Goal: Task Accomplishment & Management: Manage account settings

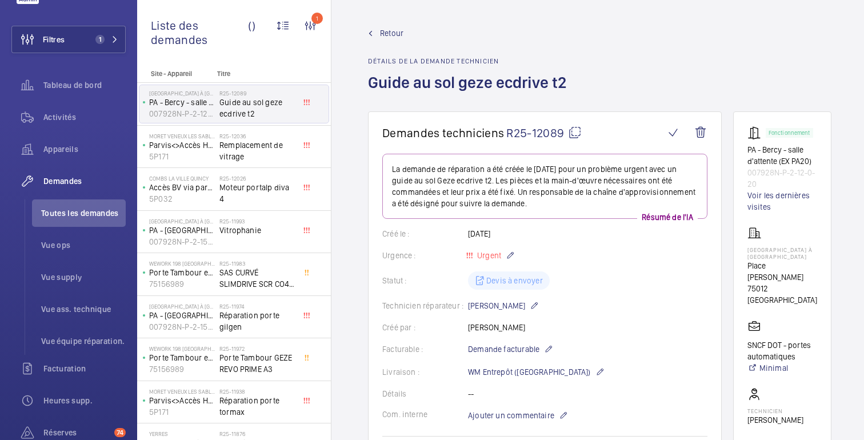
click at [391, 35] on font "Retour" at bounding box center [391, 33] width 23 height 9
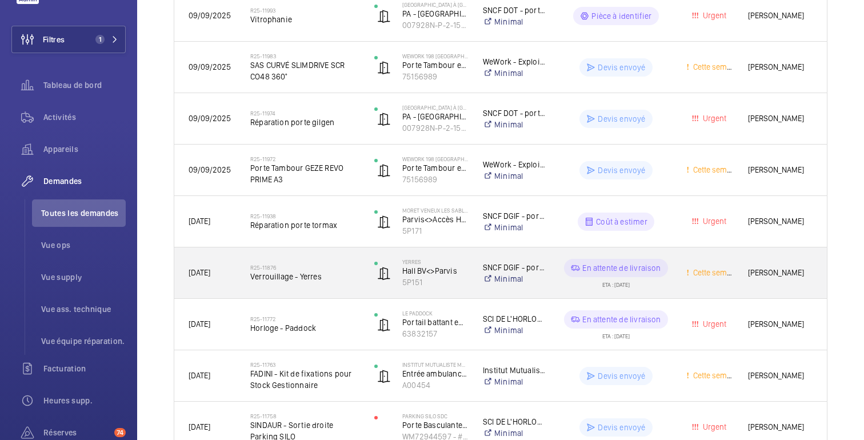
scroll to position [394, 0]
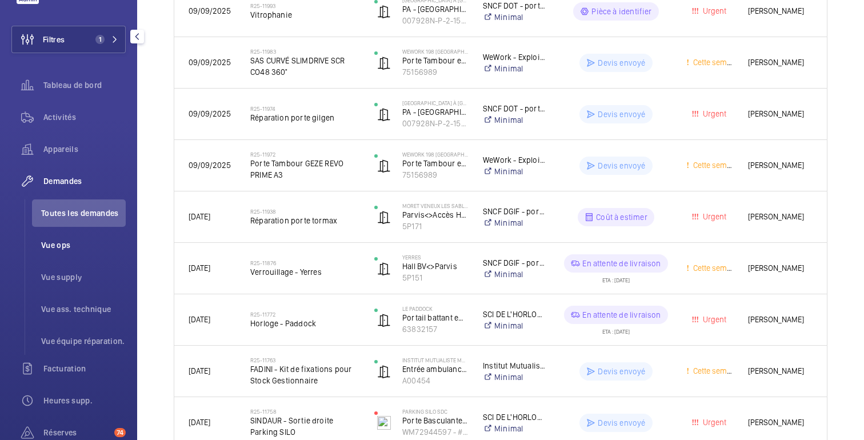
click at [57, 242] on font "Vue ops" at bounding box center [55, 245] width 29 height 9
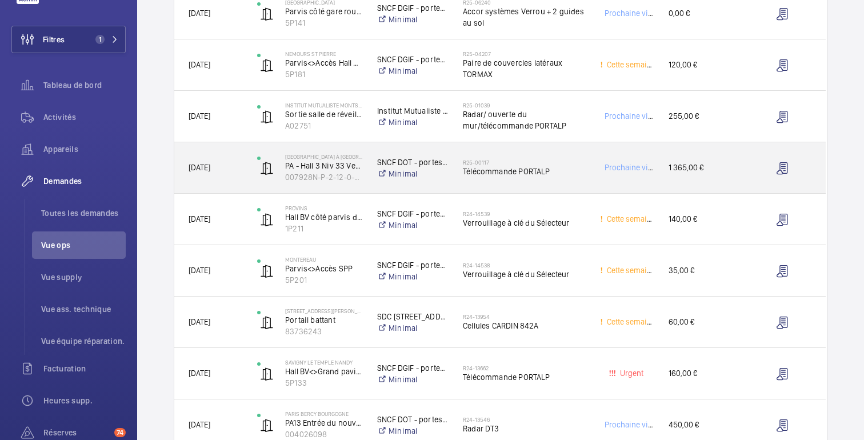
scroll to position [441, 0]
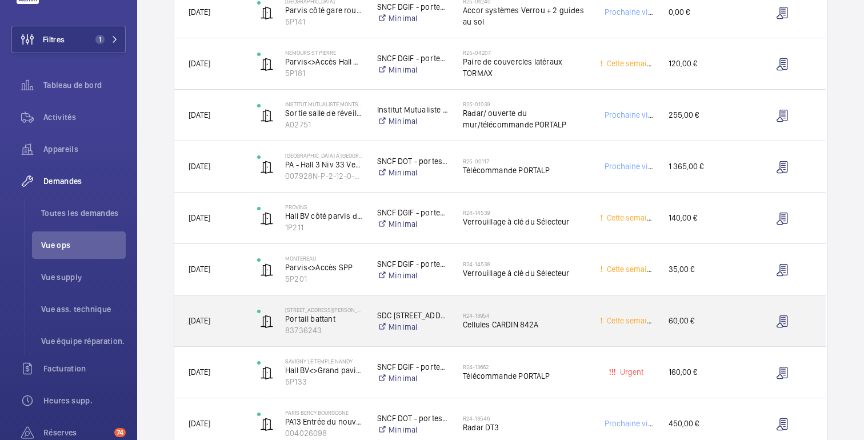
click at [562, 308] on div "R24-13954 Cellules CARDIN 842A" at bounding box center [524, 321] width 122 height 33
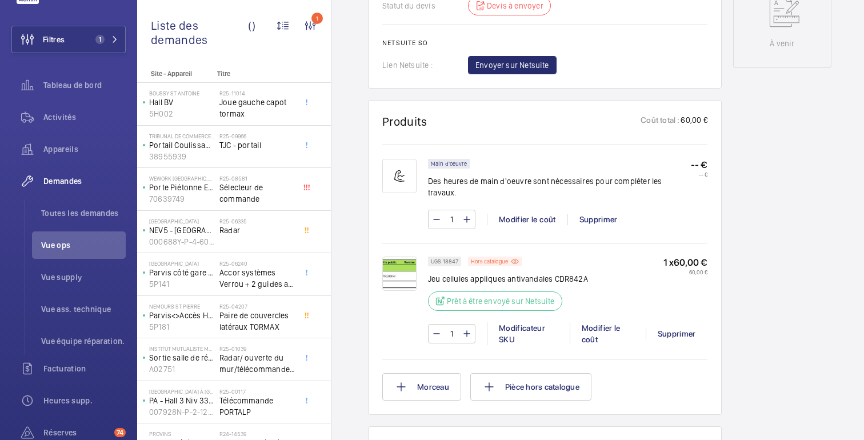
scroll to position [608, 0]
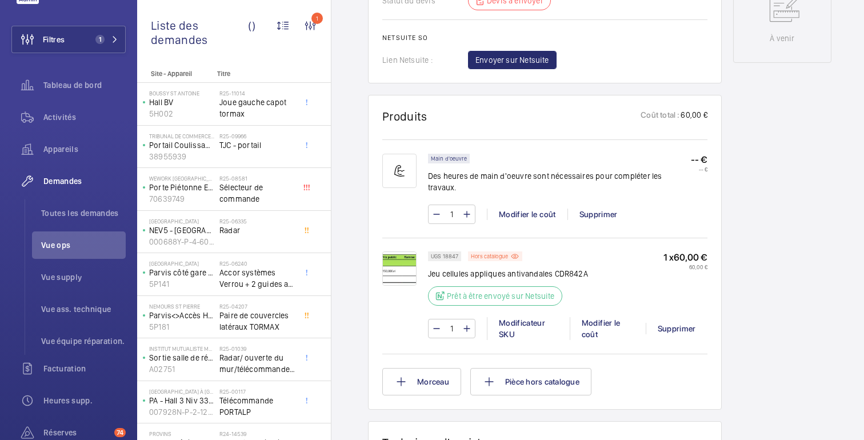
click at [407, 265] on img at bounding box center [399, 268] width 34 height 34
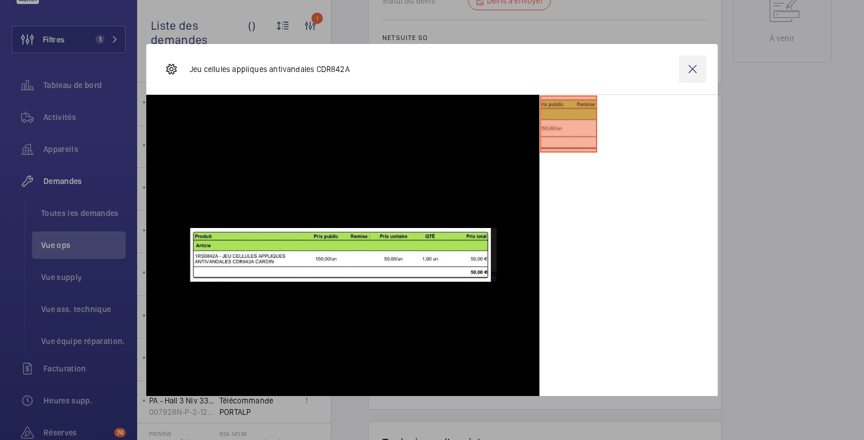
click at [694, 65] on wm-front-icon-button at bounding box center [692, 68] width 27 height 27
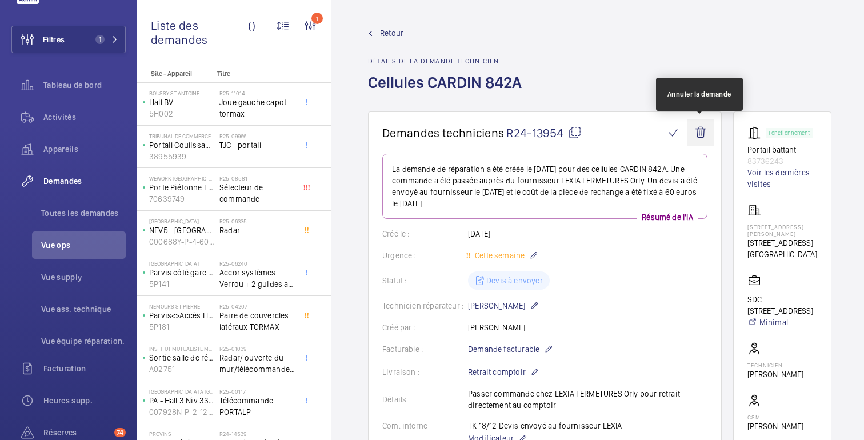
scroll to position [0, 0]
click at [702, 128] on wm-front-icon-button at bounding box center [700, 132] width 27 height 27
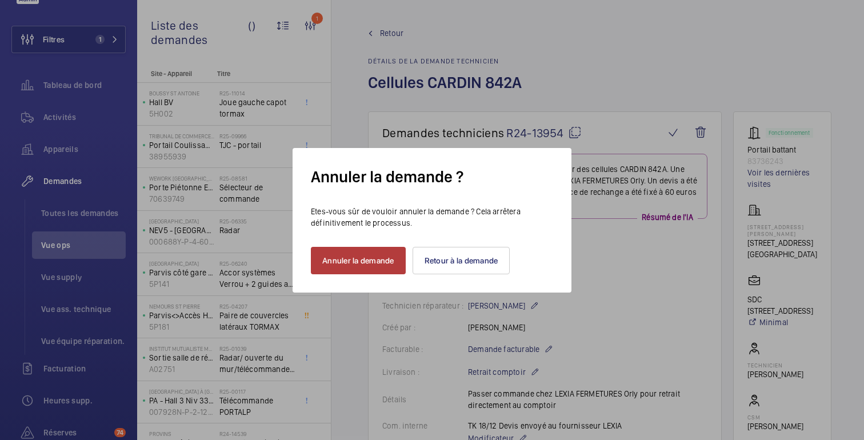
click at [361, 264] on font "Annuler la demande" at bounding box center [358, 260] width 72 height 9
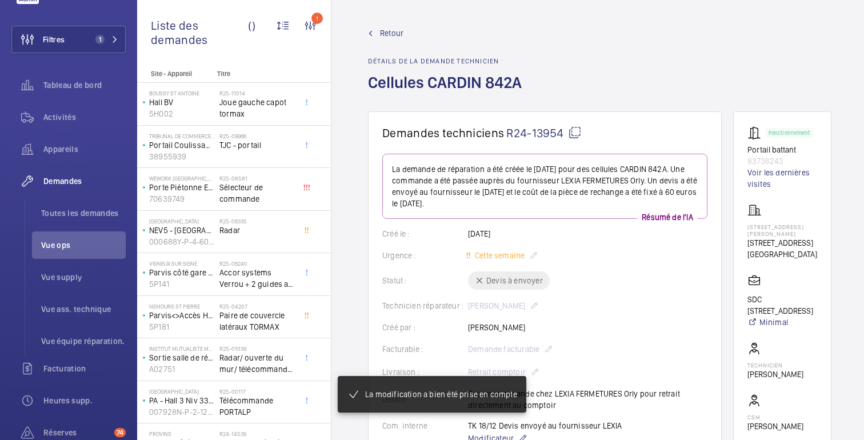
click at [388, 29] on font "Retour" at bounding box center [391, 33] width 23 height 9
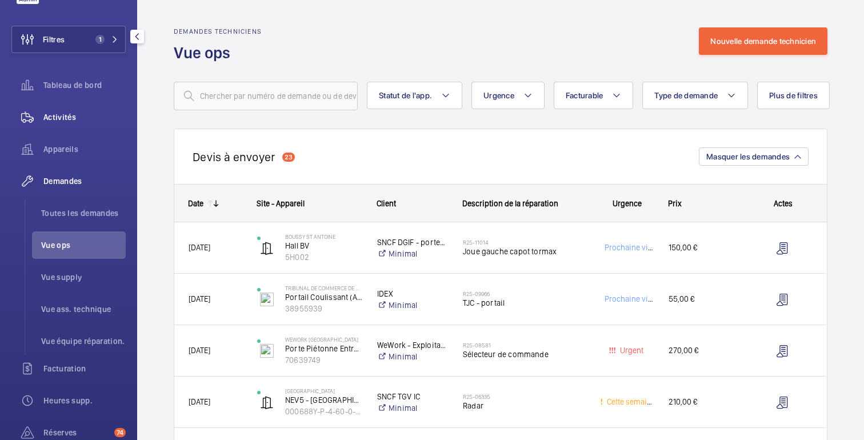
click at [55, 121] on font "Activités" at bounding box center [59, 117] width 33 height 9
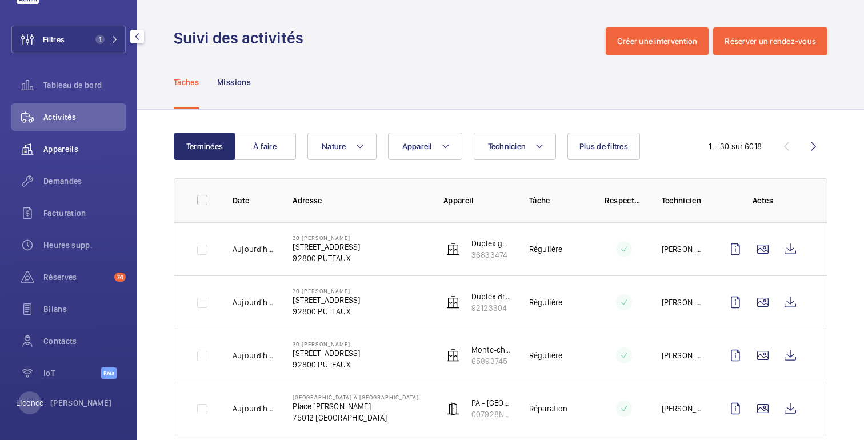
click at [46, 145] on font "Appareils" at bounding box center [60, 149] width 35 height 9
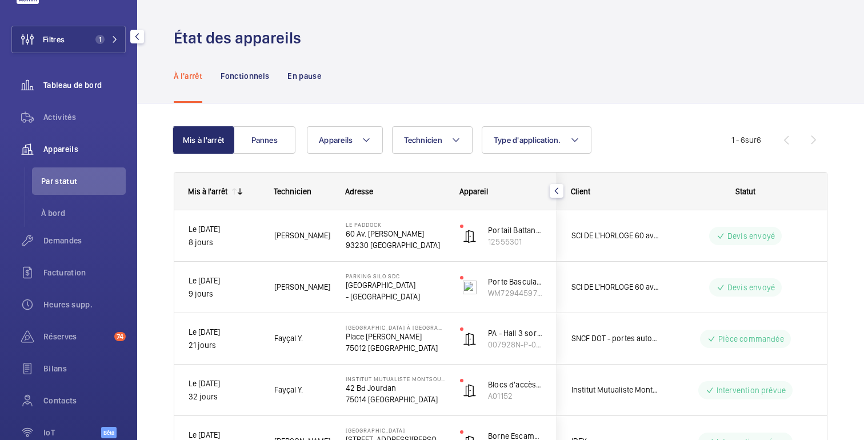
click at [58, 90] on span "Tableau de bord" at bounding box center [84, 84] width 82 height 11
